Goal: Task Accomplishment & Management: Manage account settings

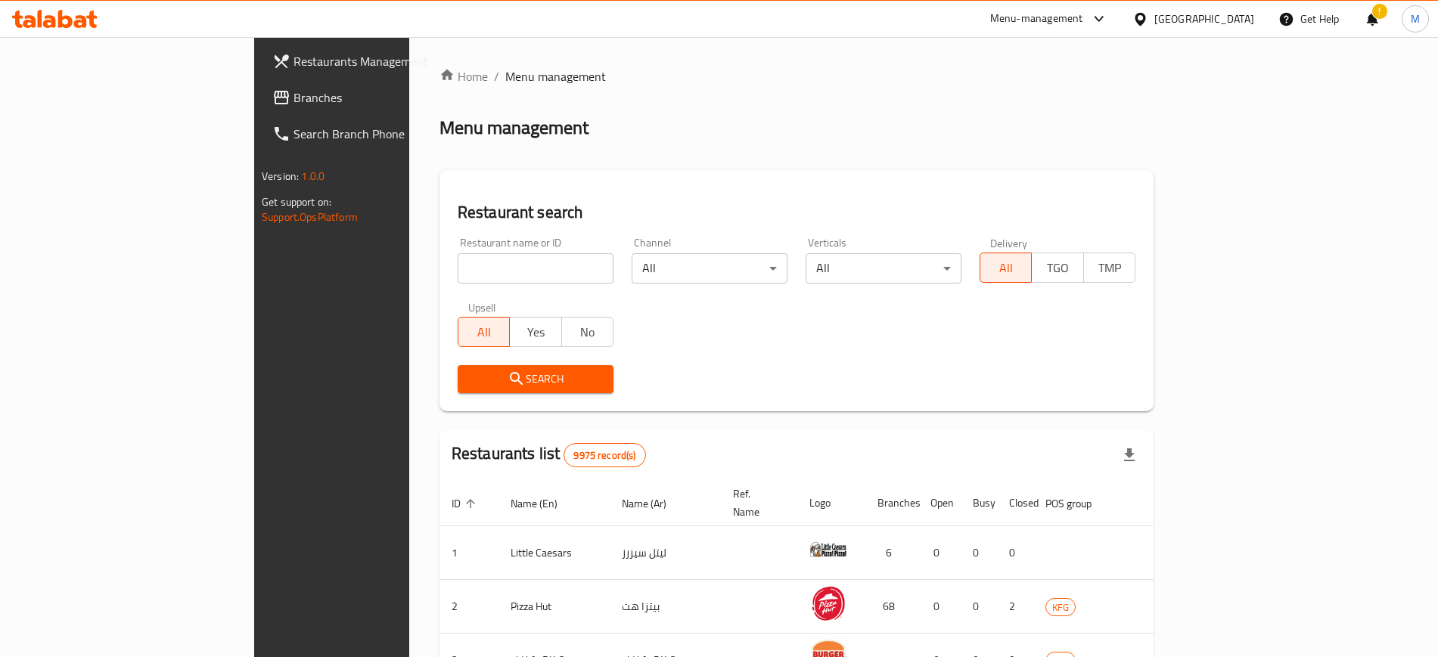
click at [504, 264] on input "search" at bounding box center [536, 268] width 156 height 30
type input "nqsti"
click button "Search" at bounding box center [536, 379] width 156 height 28
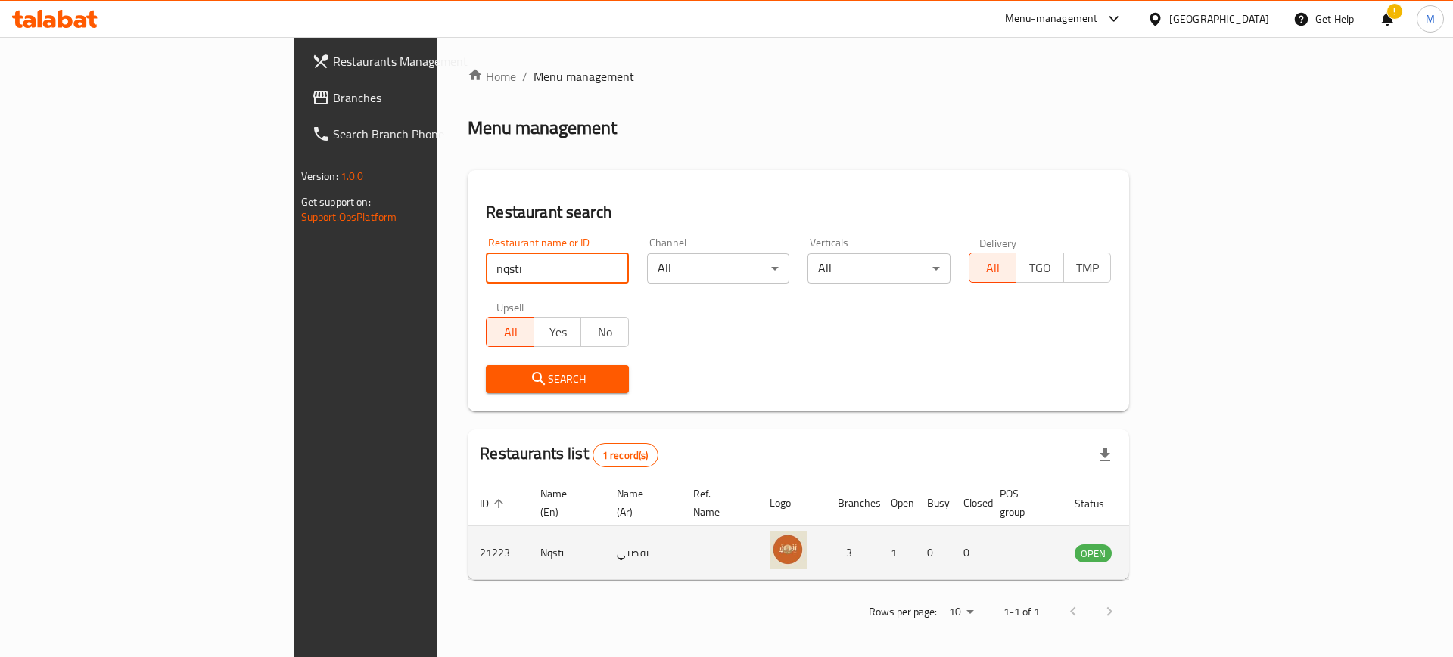
click at [1194, 547] on td "enhanced table" at bounding box center [1168, 554] width 52 height 54
click at [1172, 544] on icon "enhanced table" at bounding box center [1163, 553] width 18 height 18
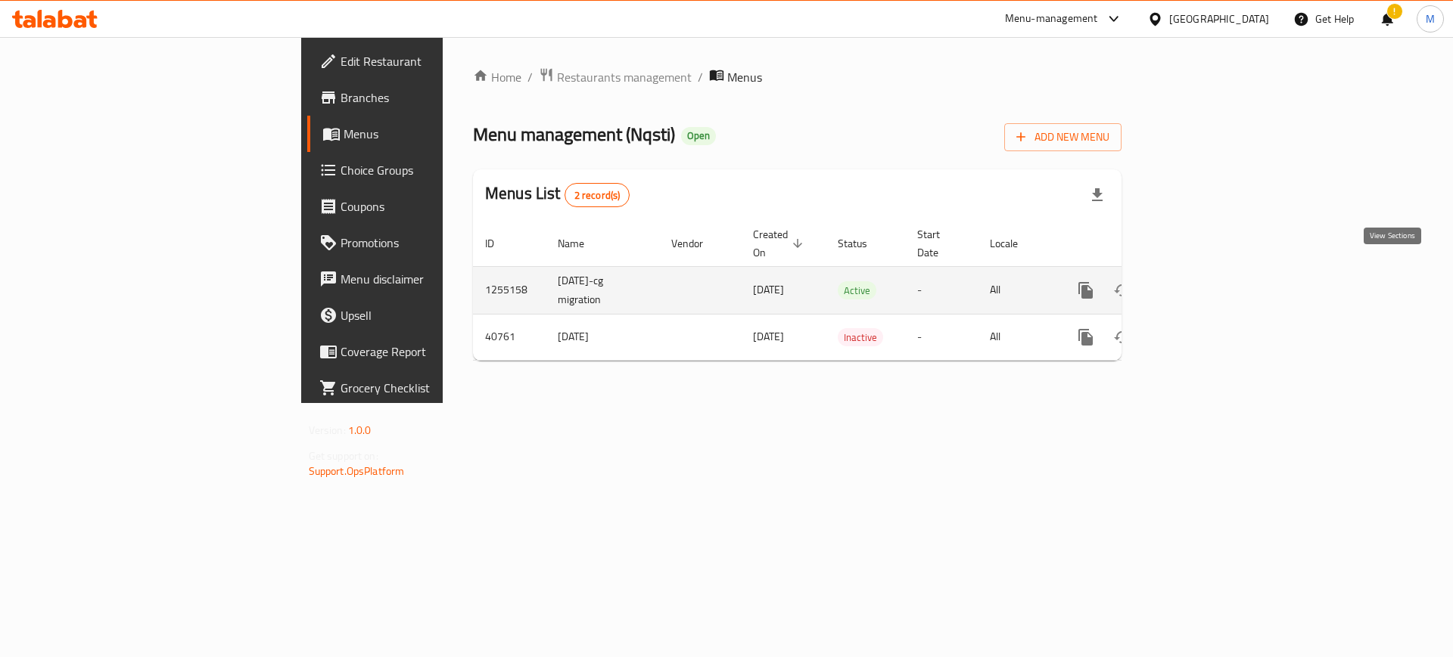
click at [1201, 284] on icon "enhanced table" at bounding box center [1195, 291] width 14 height 14
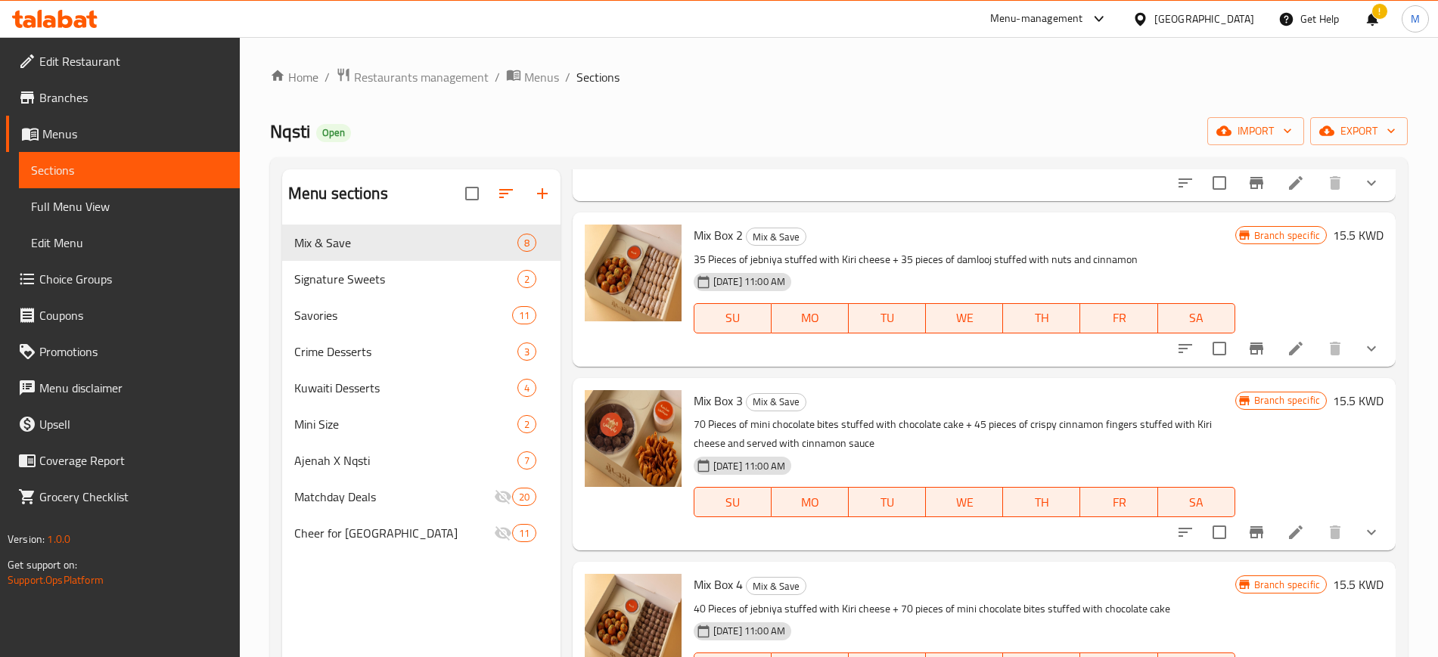
scroll to position [567, 0]
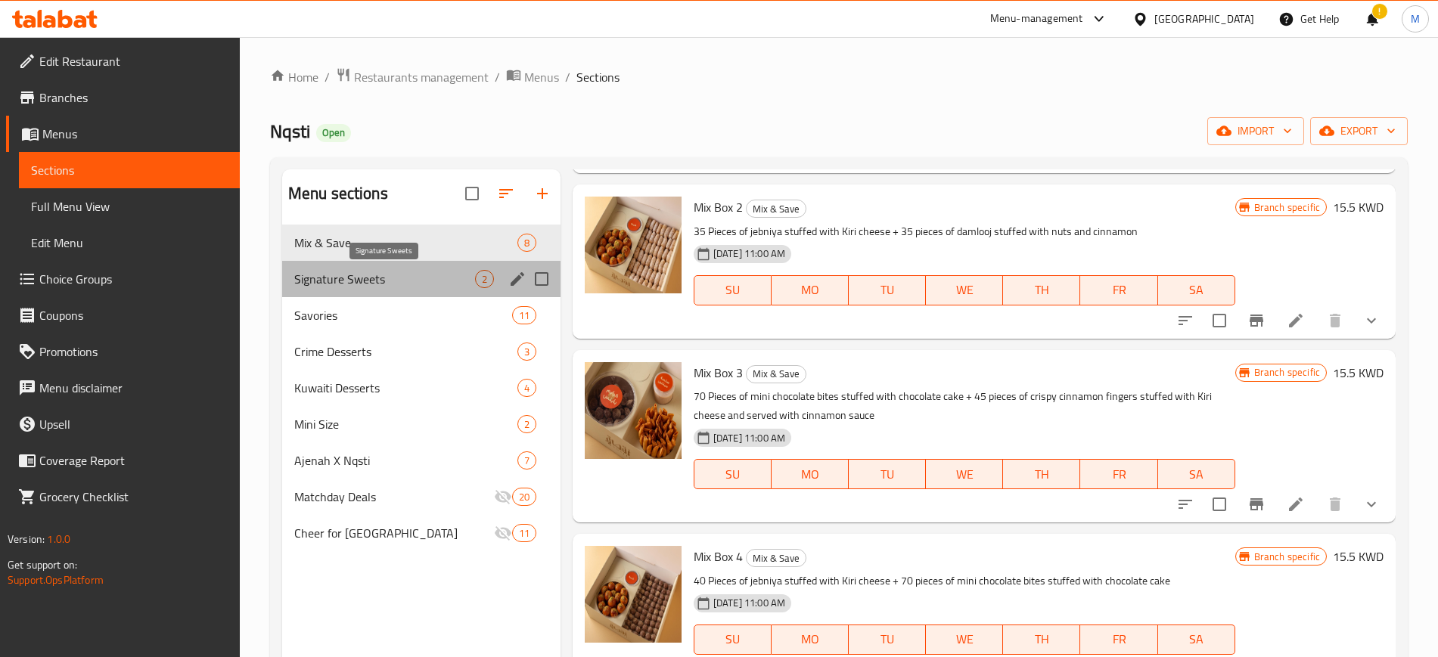
click at [375, 283] on span "Signature Sweets" at bounding box center [384, 279] width 181 height 18
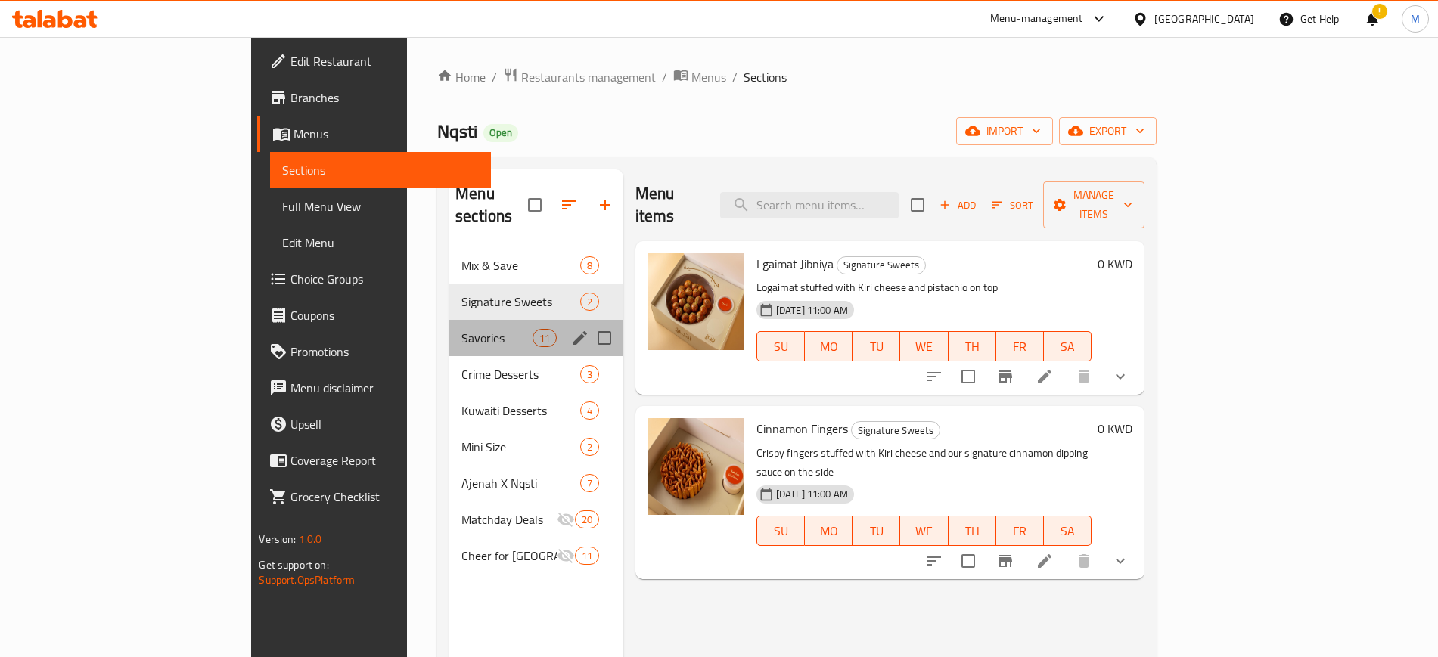
click at [449, 320] on div "Savories 11" at bounding box center [536, 338] width 174 height 36
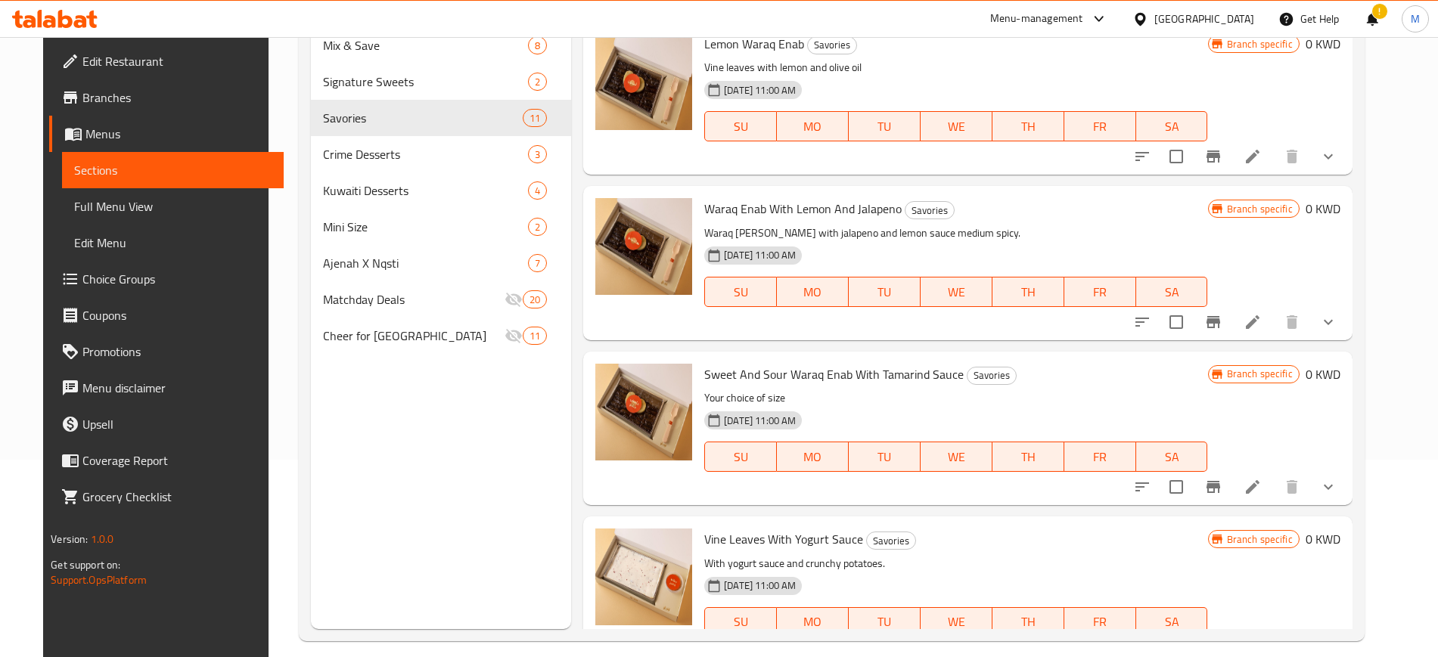
scroll to position [212, 0]
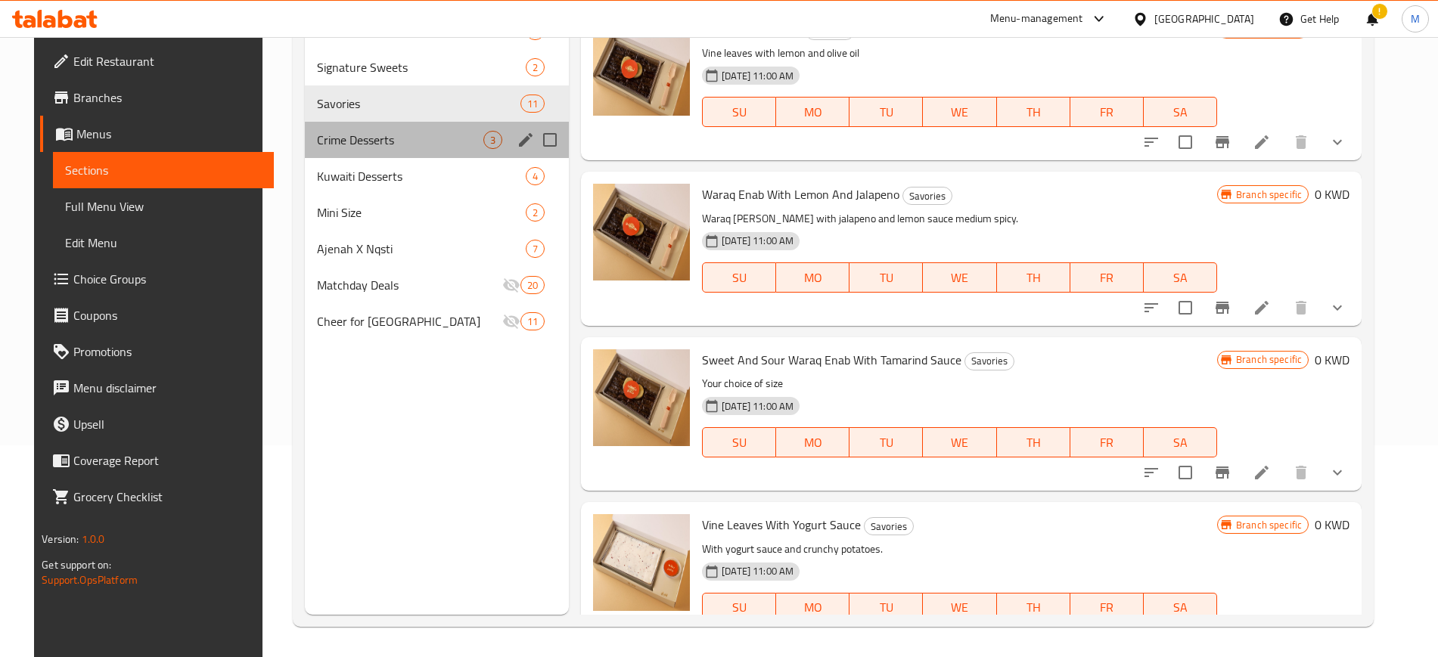
click at [356, 149] on div "Crime Desserts 3" at bounding box center [437, 140] width 264 height 36
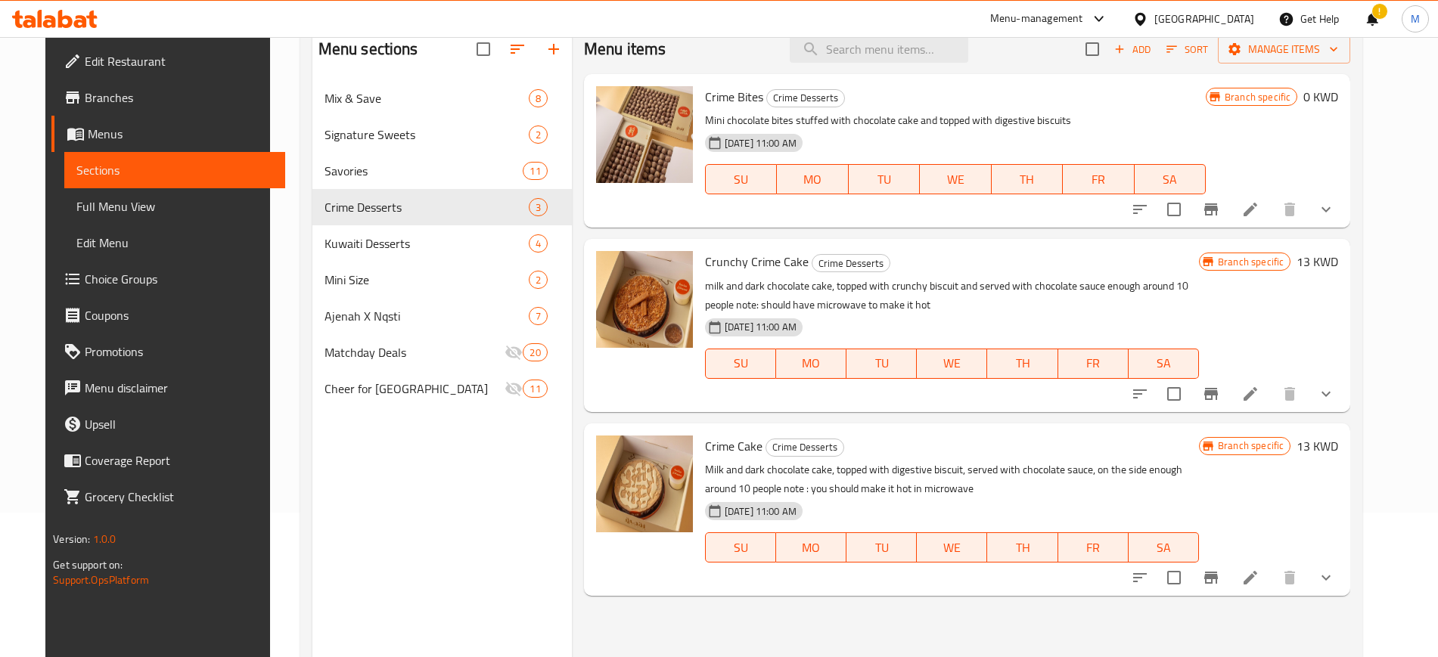
scroll to position [117, 0]
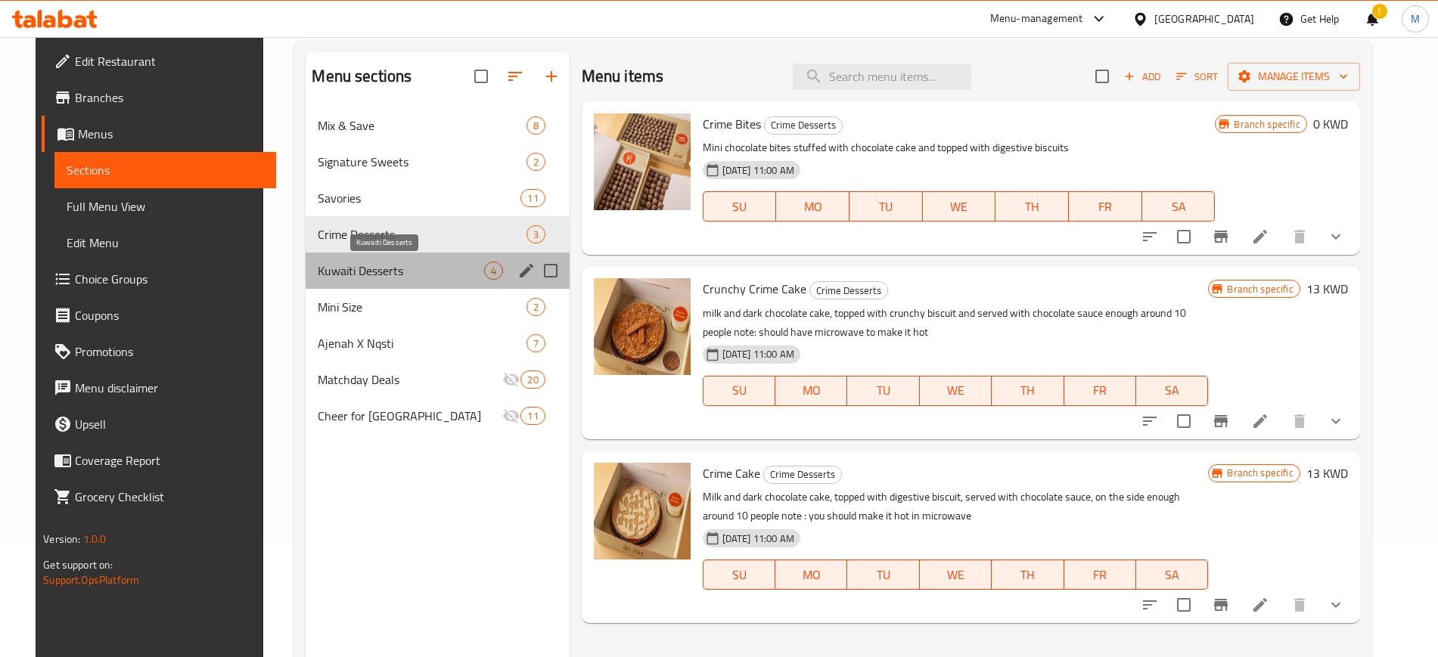
click at [374, 275] on span "Kuwaiti Desserts" at bounding box center [401, 271] width 166 height 18
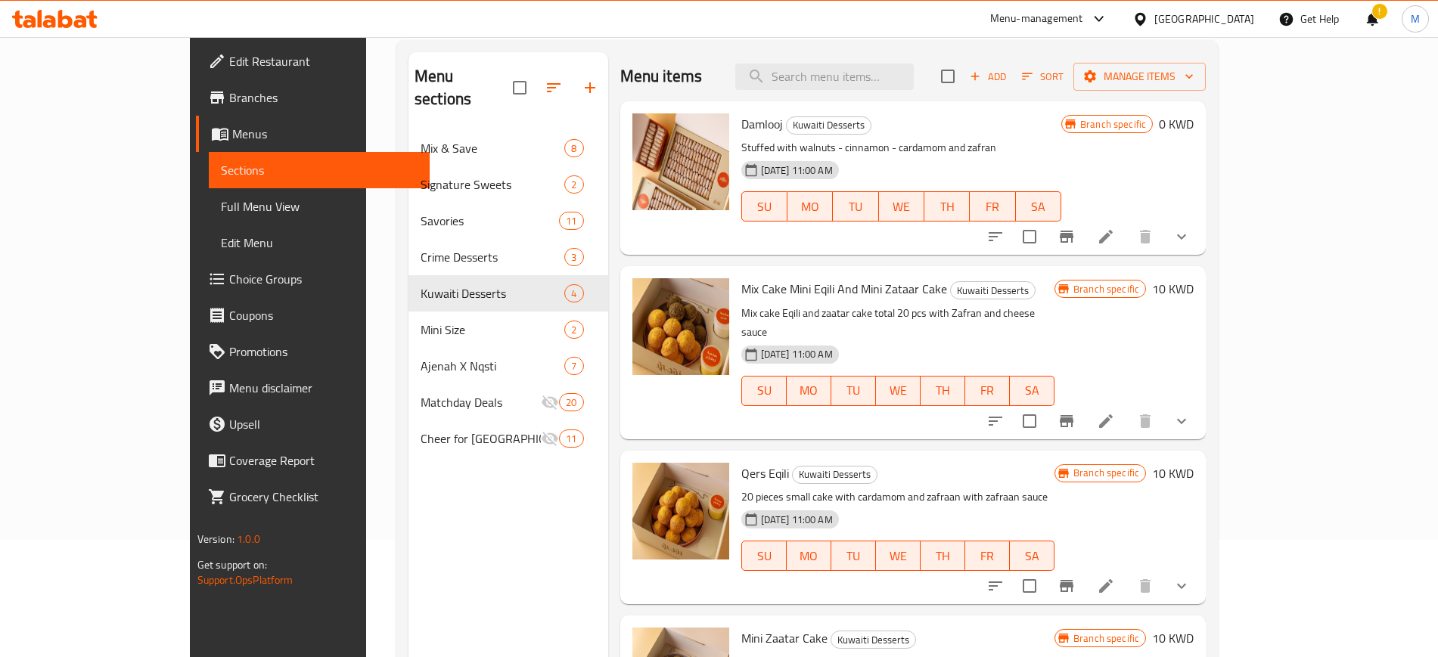
click at [868, 237] on div "Damlooj Kuwaiti Desserts Stuffed with walnuts - cinnamon - cardamom and zafran …" at bounding box center [901, 177] width 332 height 141
click at [844, 235] on div "[DATE] 11:00 AM SU MO TU WE TH FR SA" at bounding box center [901, 196] width 332 height 82
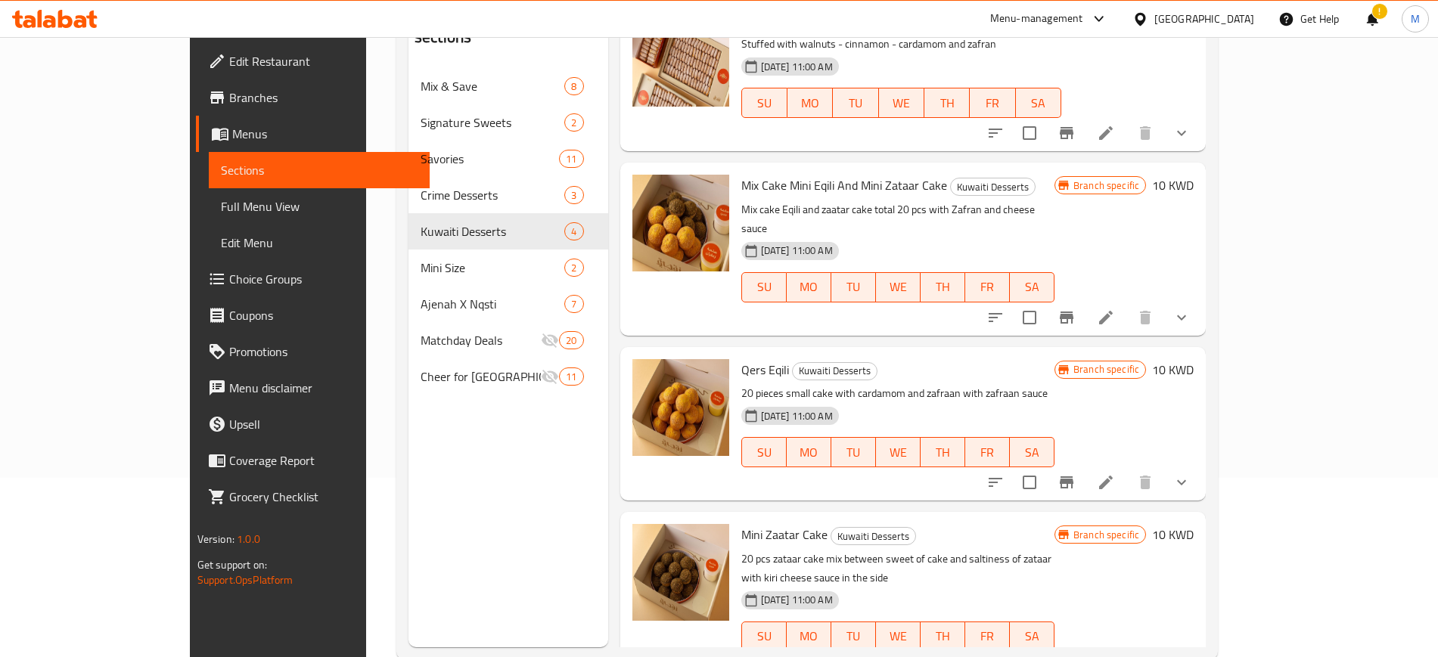
scroll to position [212, 0]
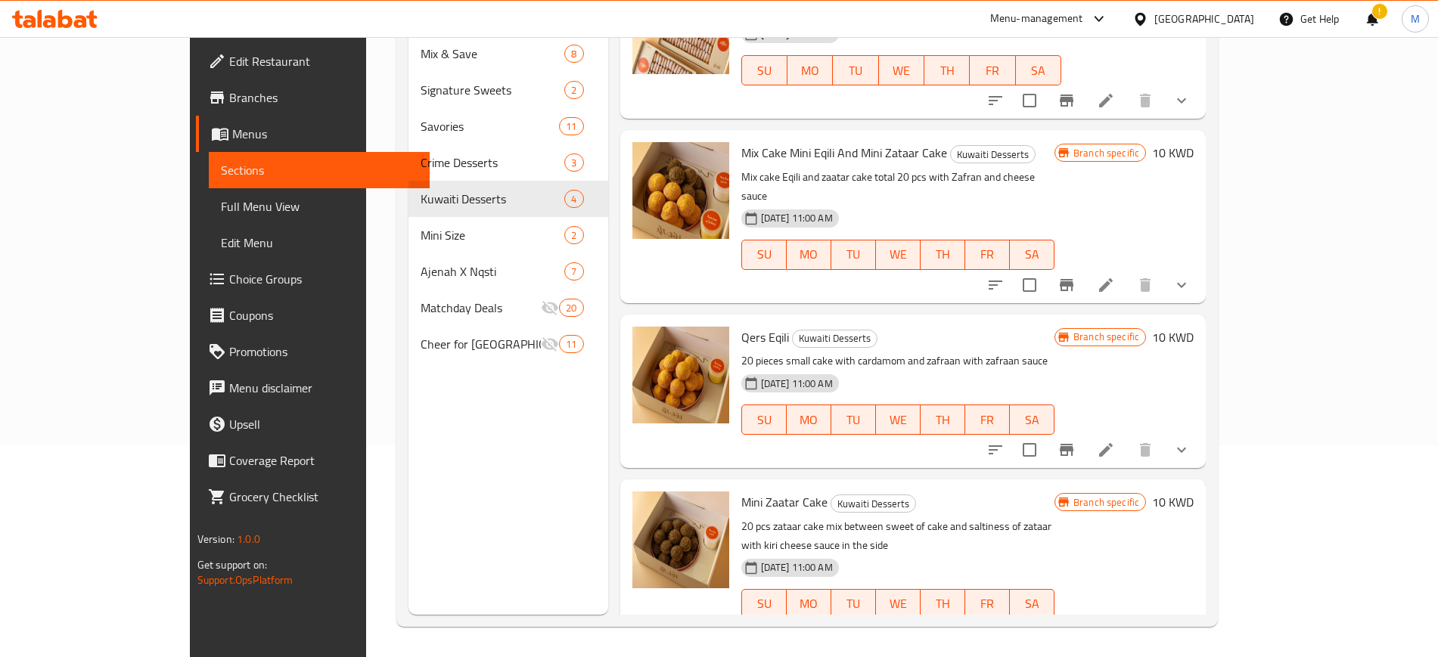
click at [726, 289] on div "Menu items Add Sort Manage items Damlooj Kuwaiti Desserts Stuffed with walnuts …" at bounding box center [907, 286] width 598 height 657
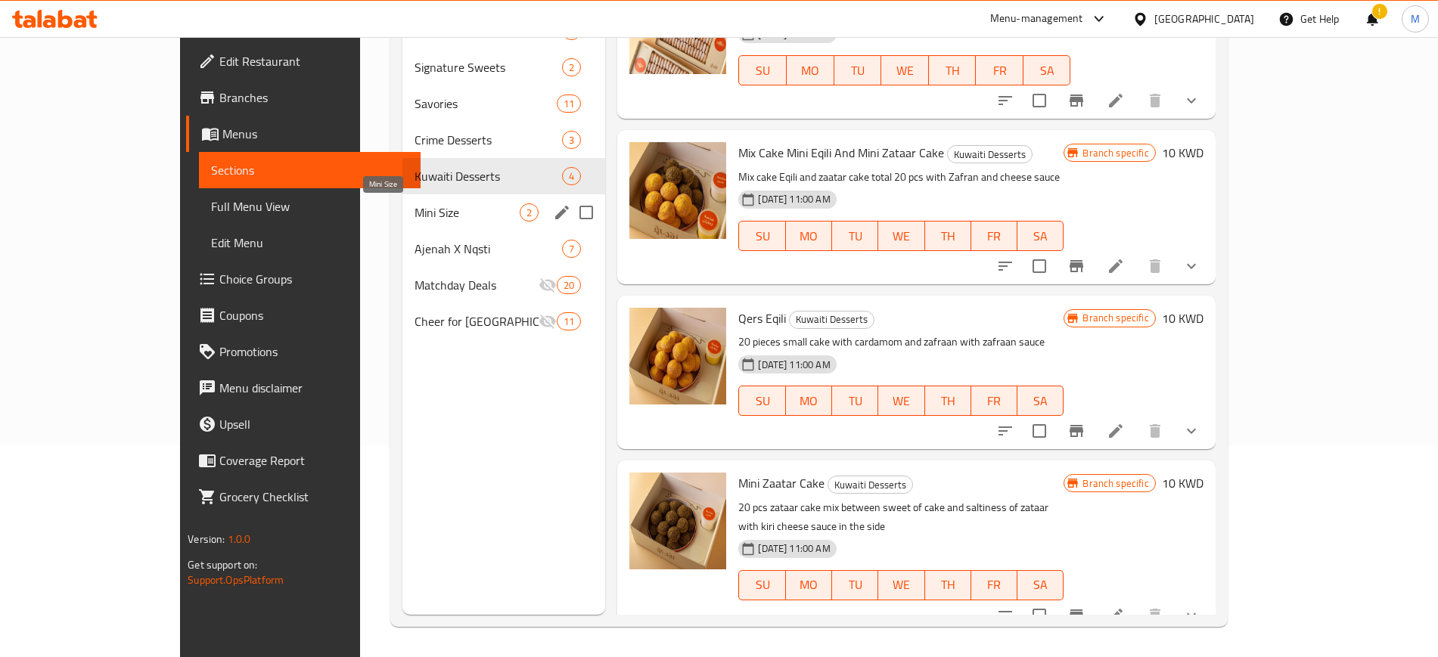
click at [415, 211] on span "Mini Size" at bounding box center [468, 213] width 106 height 18
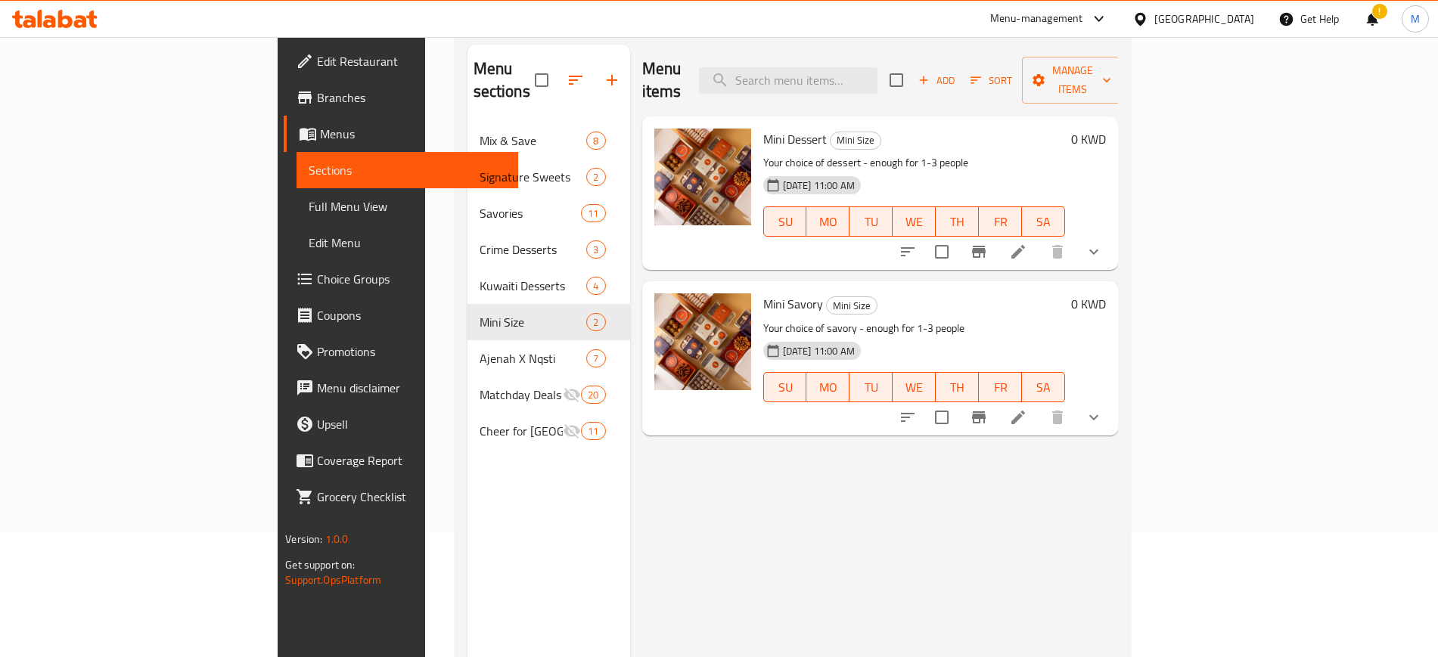
scroll to position [23, 0]
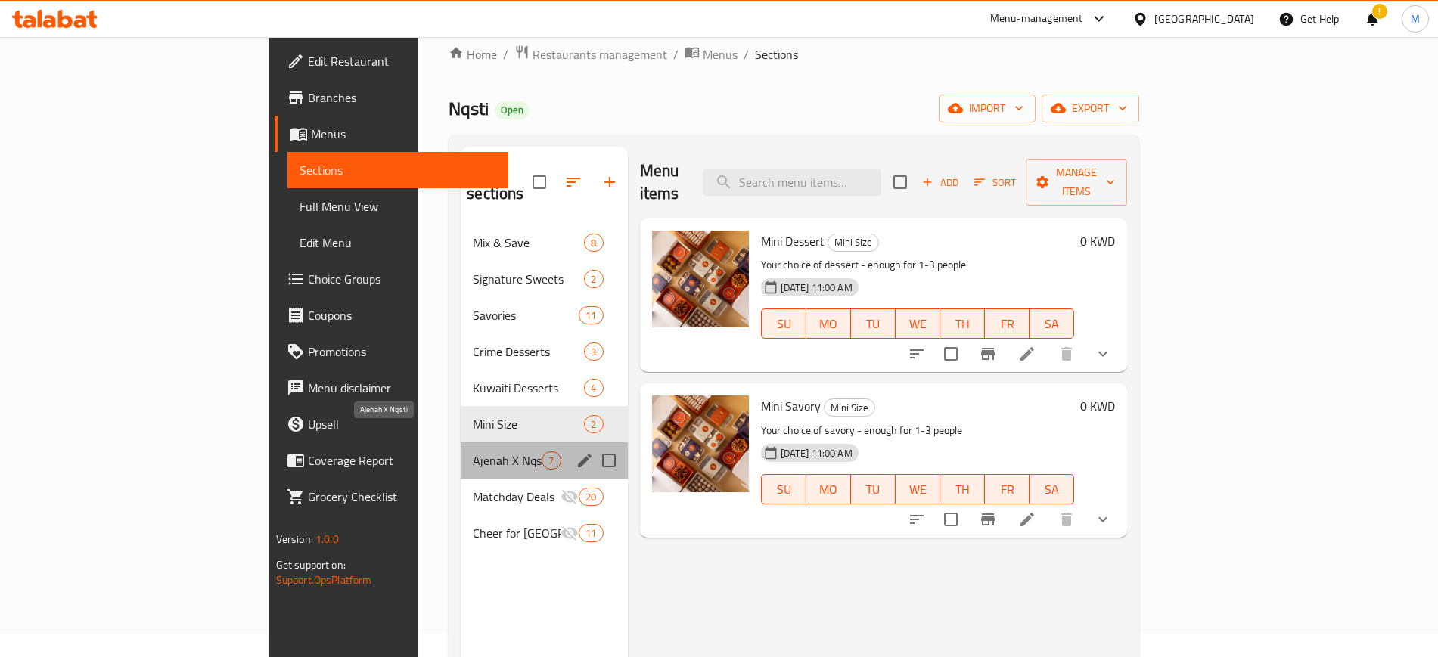
click at [473, 452] on span "Ajenah X Nqsti" at bounding box center [507, 461] width 69 height 18
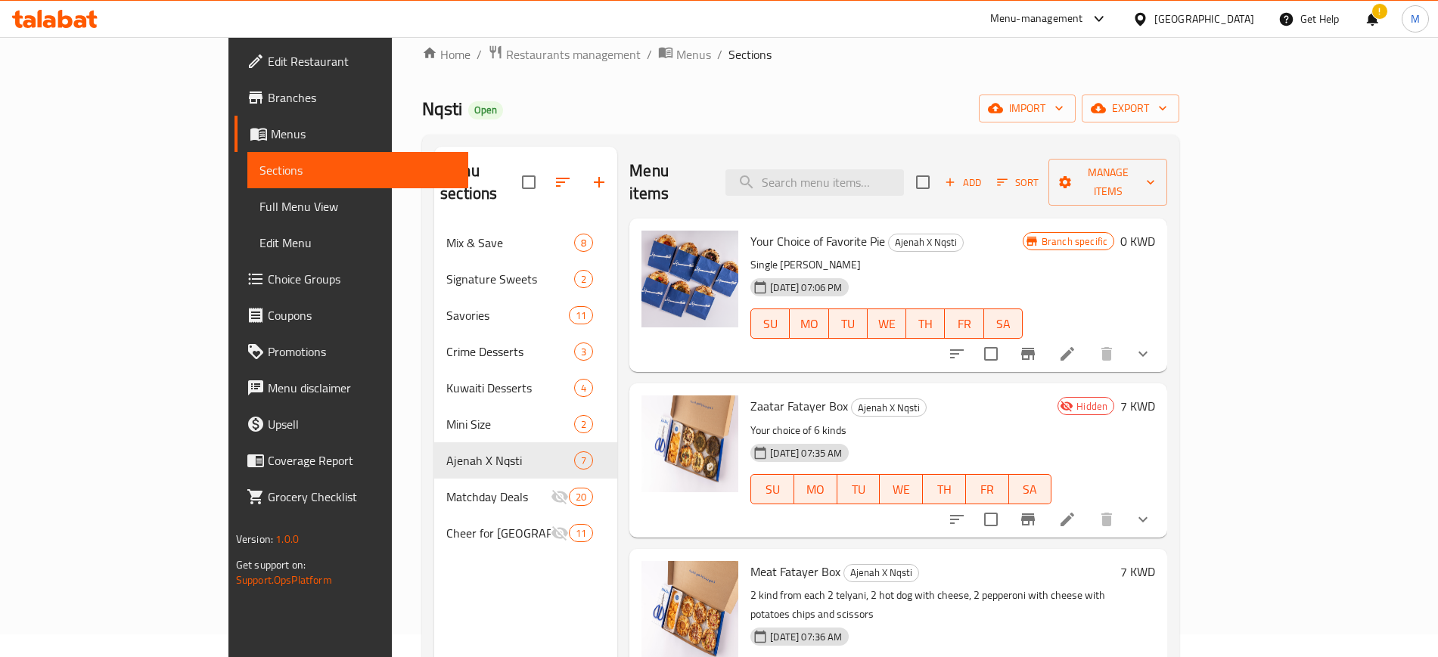
click at [50, 26] on icon at bounding box center [49, 21] width 13 height 13
